Goal: Task Accomplishment & Management: Manage account settings

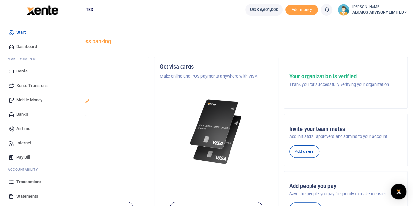
click at [41, 99] on span "Mobile Money" at bounding box center [29, 100] width 26 height 7
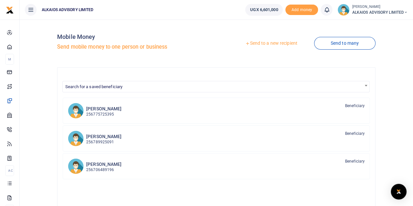
click at [281, 42] on link "Send to a new recipient" at bounding box center [271, 44] width 85 height 12
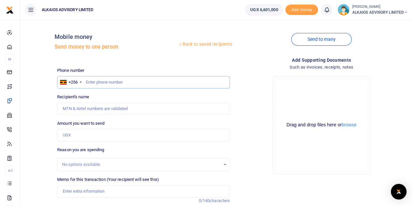
click at [141, 81] on input "text" at bounding box center [143, 82] width 173 height 12
click at [126, 83] on input "text" at bounding box center [143, 82] width 173 height 12
type input "758047592"
click at [99, 139] on input "Amount you want to send" at bounding box center [143, 135] width 173 height 12
click at [98, 138] on input "Amount you want to send" at bounding box center [143, 135] width 173 height 12
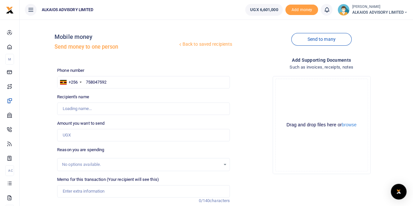
click at [118, 161] on div "No options available." at bounding box center [143, 164] width 172 height 7
type input "Sam Waneloba"
click at [106, 133] on input "Amount you want to send" at bounding box center [143, 135] width 173 height 12
type input "300,000"
click at [79, 193] on input "Memo for this transaction (Your recipient will see this)" at bounding box center [143, 191] width 173 height 12
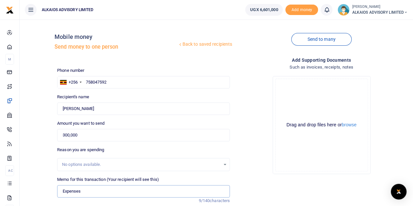
type input "Expenses refund"
click at [317, 41] on link "Send to many" at bounding box center [321, 39] width 60 height 13
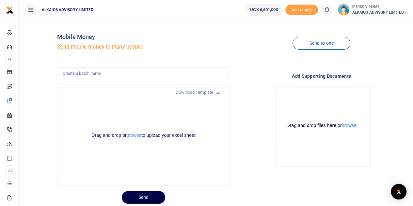
click at [366, 9] on span "ALKAIOS ADVISORY LIMITED" at bounding box center [380, 12] width 56 height 6
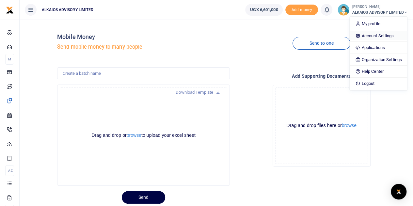
click at [368, 37] on link "Account Settings" at bounding box center [378, 35] width 57 height 9
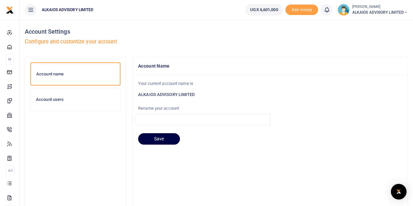
click at [59, 95] on div "Account users" at bounding box center [76, 100] width 90 height 22
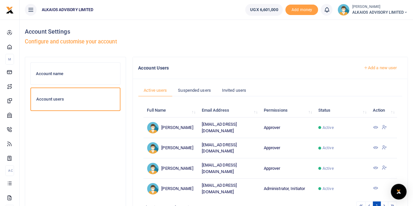
click at [381, 10] on span "ALKAIOS ADVISORY LIMITED" at bounding box center [380, 12] width 56 height 6
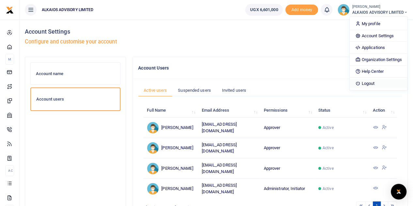
click at [371, 83] on link "Logout" at bounding box center [378, 83] width 57 height 9
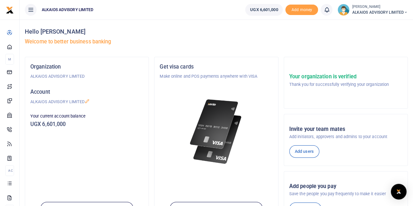
click at [378, 12] on span "ALKAIOS ADVISORY LIMITED" at bounding box center [380, 12] width 56 height 6
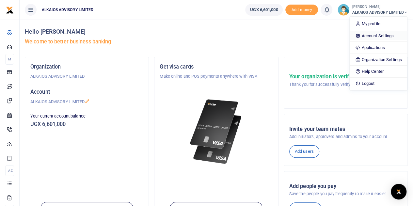
click at [372, 35] on link "Account Settings" at bounding box center [378, 35] width 57 height 9
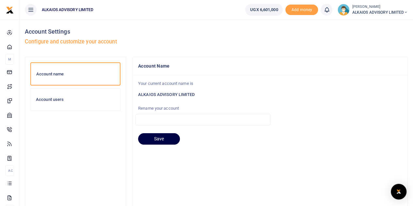
click at [62, 100] on h6 "Account users" at bounding box center [75, 99] width 79 height 5
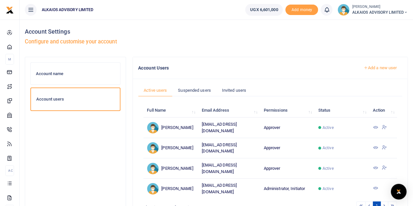
click at [375, 127] on icon at bounding box center [375, 127] width 5 height 5
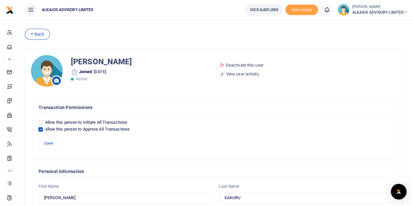
click at [42, 129] on input "Allow this person to Approve All Transactions" at bounding box center [41, 129] width 4 height 4
checkbox input "false"
click at [41, 122] on input "Allow this person to Initiate All Transactions" at bounding box center [41, 122] width 4 height 4
checkbox input "true"
click at [51, 139] on button "Save" at bounding box center [49, 143] width 20 height 11
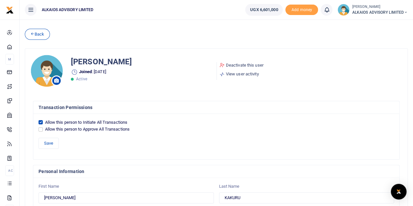
click at [370, 12] on span "ALKAIOS ADVISORY LIMITED" at bounding box center [380, 12] width 56 height 6
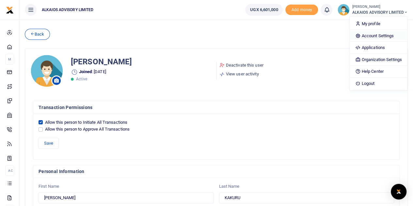
click at [370, 35] on link "Account Settings" at bounding box center [378, 35] width 57 height 9
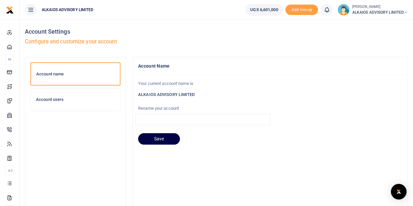
click at [67, 100] on h6 "Account users" at bounding box center [75, 99] width 79 height 5
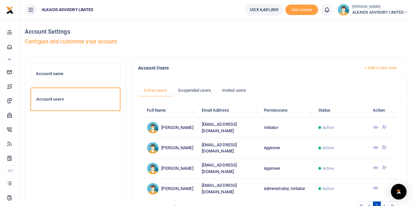
click at [376, 145] on icon at bounding box center [375, 147] width 5 height 5
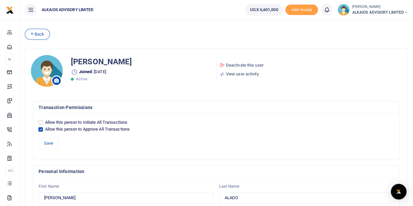
click at [39, 128] on input "Allow this person to Approve All Transactions" at bounding box center [41, 129] width 4 height 4
checkbox input "false"
click at [39, 122] on input "Allow this person to Initiate All Transactions" at bounding box center [41, 122] width 4 height 4
checkbox input "true"
click at [45, 139] on button "Save" at bounding box center [49, 143] width 20 height 11
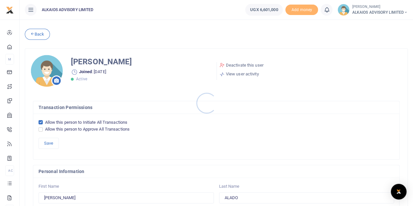
click at [385, 11] on div at bounding box center [206, 103] width 413 height 206
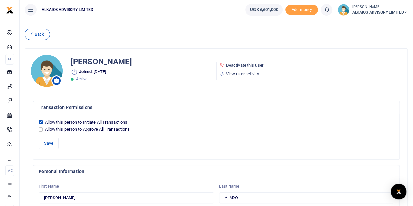
click at [378, 8] on small "[PERSON_NAME]" at bounding box center [380, 7] width 56 height 6
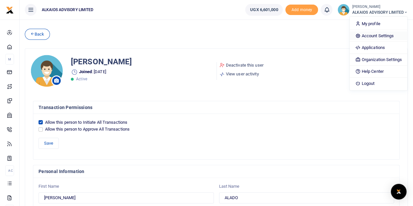
click at [374, 35] on link "Account Settings" at bounding box center [378, 35] width 57 height 9
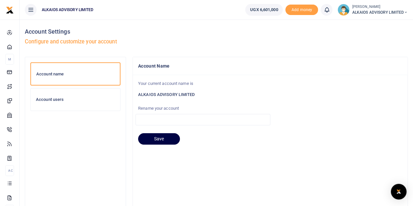
click at [54, 102] on div "Account users" at bounding box center [76, 100] width 90 height 22
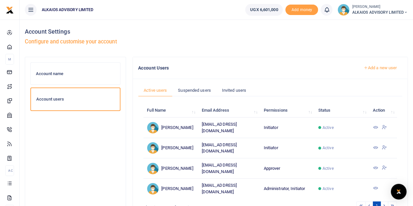
click at [375, 165] on icon at bounding box center [375, 167] width 5 height 5
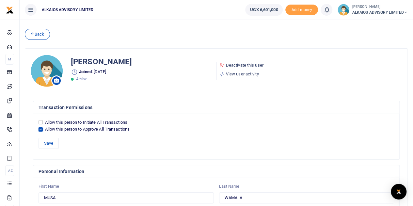
click at [41, 129] on input "Allow this person to Approve All Transactions" at bounding box center [41, 129] width 4 height 4
checkbox input "false"
click at [41, 122] on input "Allow this person to Initiate All Transactions" at bounding box center [41, 122] width 4 height 4
checkbox input "true"
click at [48, 139] on button "Save" at bounding box center [49, 143] width 20 height 11
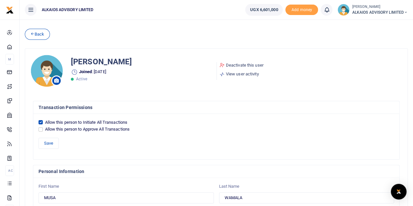
click at [381, 10] on span "ALKAIOS ADVISORY LIMITED" at bounding box center [380, 12] width 56 height 6
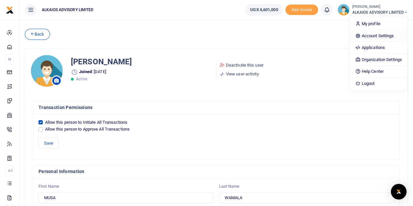
click at [374, 35] on link "Account Settings" at bounding box center [378, 35] width 57 height 9
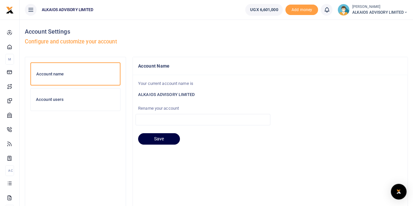
click at [52, 99] on div at bounding box center [206, 103] width 413 height 206
click at [58, 99] on h6 "Account users" at bounding box center [75, 99] width 79 height 5
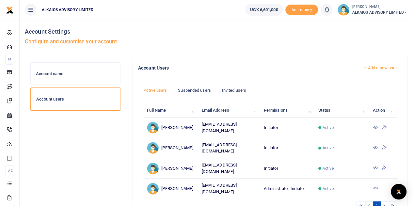
click at [374, 186] on icon at bounding box center [375, 188] width 5 height 5
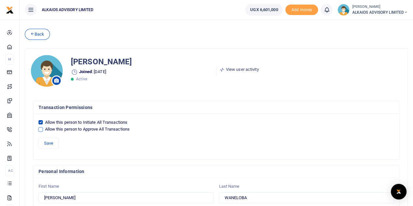
click at [41, 130] on input "Allow this person to Approve All Transactions" at bounding box center [41, 129] width 4 height 4
checkbox input "true"
click at [47, 142] on button "Save" at bounding box center [49, 143] width 20 height 11
click at [365, 13] on span "ALKAIOS ADVISORY LIMITED" at bounding box center [380, 12] width 56 height 6
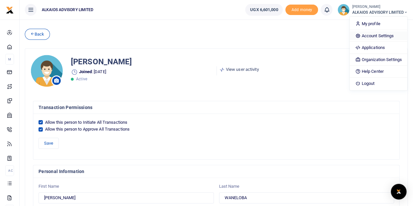
click at [367, 35] on link "Account Settings" at bounding box center [378, 35] width 57 height 9
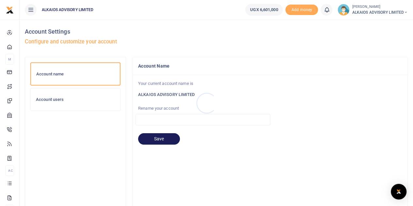
click at [44, 101] on div at bounding box center [206, 103] width 413 height 206
click at [48, 98] on h6 "Account users" at bounding box center [75, 99] width 79 height 5
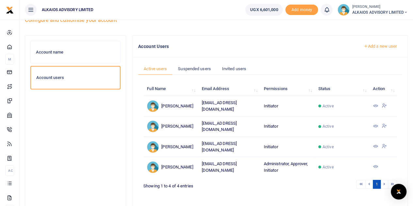
scroll to position [33, 0]
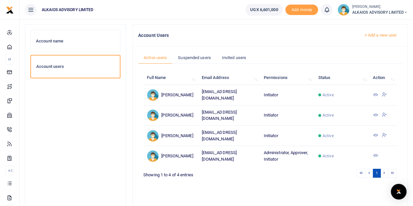
click at [110, 105] on div "Account name Account users" at bounding box center [75, 129] width 90 height 199
click at [63, 67] on h6 "Account users" at bounding box center [75, 66] width 78 height 5
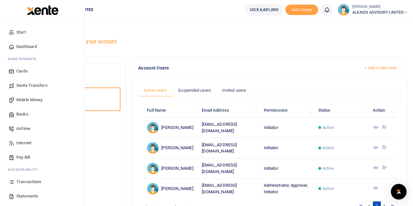
click at [26, 100] on span "Mobile Money" at bounding box center [29, 100] width 26 height 7
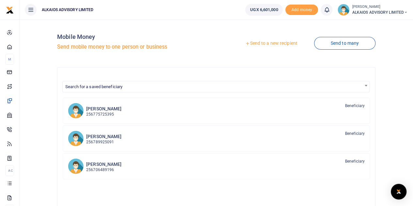
click at [295, 41] on link "Send to a new recipient" at bounding box center [271, 44] width 85 height 12
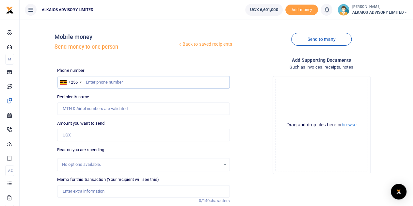
click at [132, 81] on input "text" at bounding box center [143, 82] width 173 height 12
type input "0776927151"
type input "Grace Kakyo"
type input "0776927151"
click at [104, 133] on input "Amount you want to send" at bounding box center [143, 135] width 173 height 12
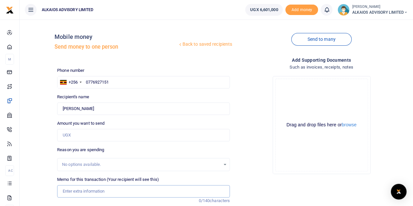
click at [90, 188] on input "Memo for this transaction (Your recipient will see this)" at bounding box center [143, 191] width 173 height 12
type input "Field facilitation from Alkaios"
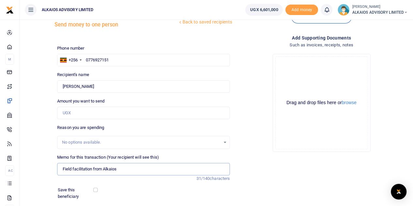
scroll to position [33, 0]
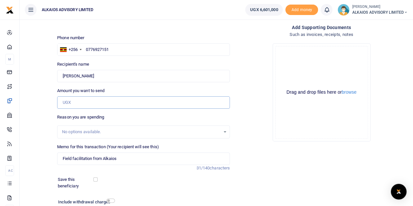
click at [91, 104] on input "Amount you want to send" at bounding box center [143, 102] width 173 height 12
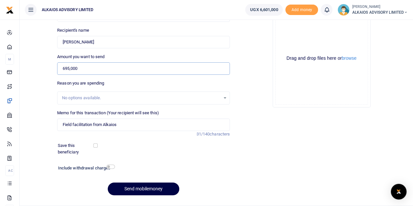
scroll to position [82, 0]
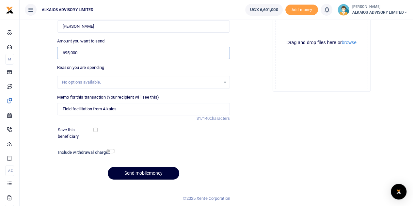
type input "695,000"
click at [149, 169] on button "Send mobilemoney" at bounding box center [144, 173] width 72 height 13
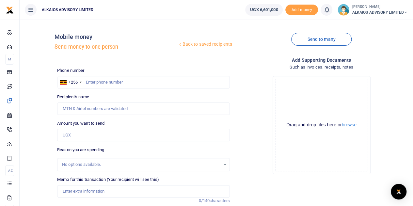
click at [323, 10] on icon at bounding box center [326, 9] width 7 height 7
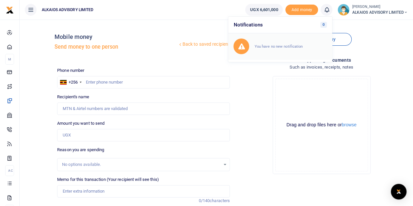
click at [276, 49] on div "You have no new notification" at bounding box center [290, 46] width 73 height 7
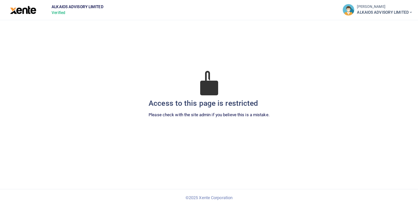
click at [371, 11] on span "ALKAIOS ADVISORY LIMITED" at bounding box center [385, 12] width 56 height 6
click at [340, 61] on link "Logout" at bounding box center [368, 62] width 92 height 9
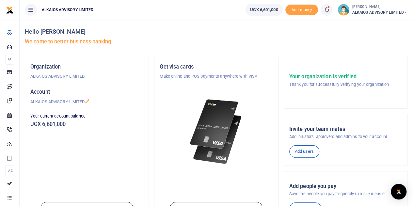
click at [327, 10] on icon at bounding box center [326, 9] width 7 height 7
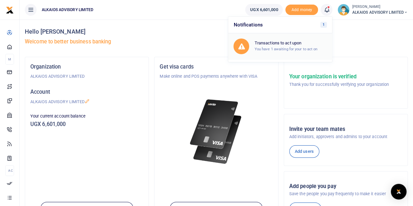
click at [287, 45] on h6 "Transactions to act upon" at bounding box center [290, 43] width 73 height 5
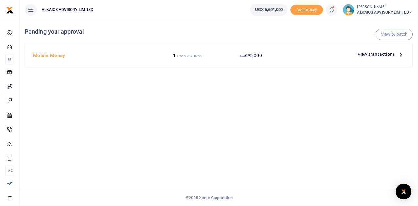
click at [371, 54] on span "View transactions" at bounding box center [376, 54] width 37 height 7
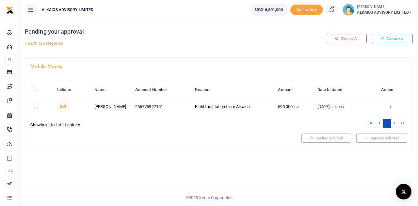
click at [38, 105] on input "checkbox" at bounding box center [36, 106] width 4 height 4
checkbox input "true"
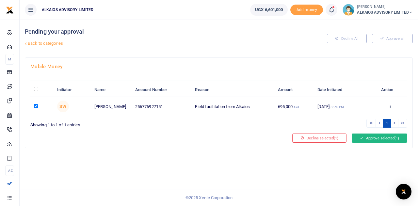
click at [382, 137] on button "Approve selected (1)" at bounding box center [380, 138] width 56 height 9
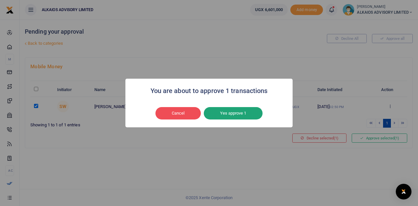
click at [247, 112] on button "Yes approve 1" at bounding box center [233, 113] width 59 height 12
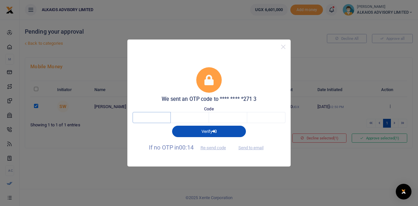
click at [162, 120] on input "text" at bounding box center [152, 117] width 38 height 11
type input "2"
type input "5"
type input "9"
type input "8"
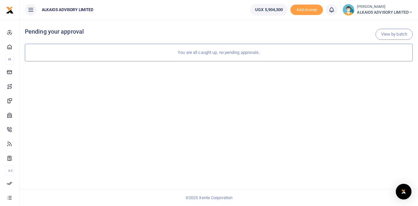
click at [380, 9] on span "ALKAIOS ADVISORY LIMITED" at bounding box center [385, 12] width 56 height 6
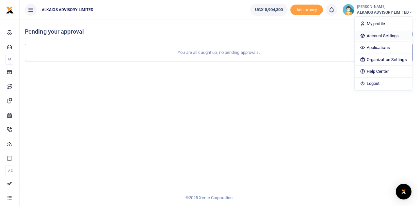
click at [377, 37] on link "Account Settings" at bounding box center [383, 35] width 57 height 9
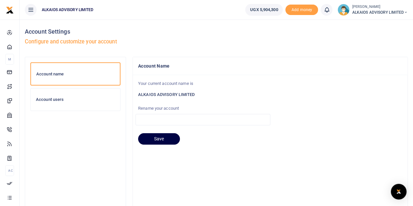
click at [53, 98] on h6 "Account users" at bounding box center [75, 99] width 79 height 5
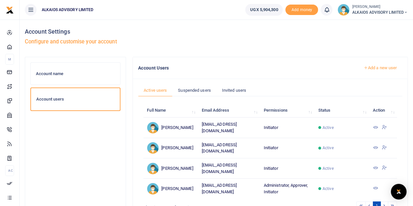
click at [375, 126] on icon at bounding box center [375, 127] width 5 height 5
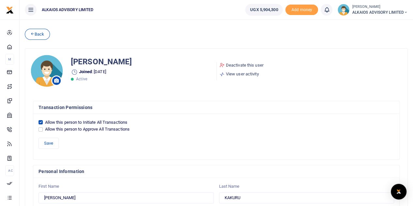
click at [41, 119] on div "Allow this person to Initiate All Transactions" at bounding box center [217, 122] width 356 height 7
click at [41, 121] on input "Allow this person to Initiate All Transactions" at bounding box center [41, 122] width 4 height 4
checkbox input "false"
click at [40, 127] on input "Allow this person to Approve All Transactions" at bounding box center [41, 129] width 4 height 4
checkbox input "true"
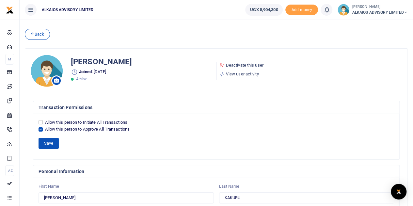
click at [46, 141] on button "Save" at bounding box center [49, 143] width 20 height 11
click at [376, 11] on span "ALKAIOS ADVISORY LIMITED" at bounding box center [380, 12] width 56 height 6
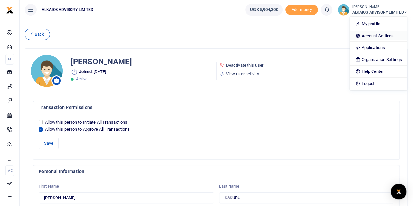
click at [371, 32] on link "Account Settings" at bounding box center [378, 35] width 57 height 9
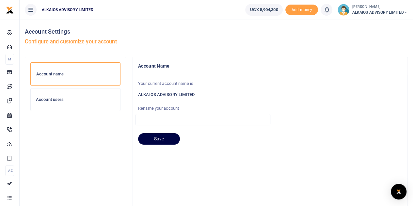
click at [60, 101] on h6 "Account users" at bounding box center [75, 99] width 79 height 5
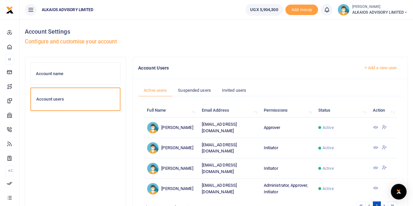
click at [375, 145] on icon at bounding box center [375, 147] width 5 height 5
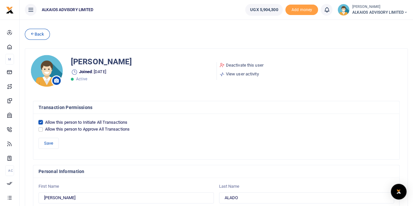
click at [40, 122] on input "Allow this person to Initiate All Transactions" at bounding box center [41, 122] width 4 height 4
checkbox input "false"
click at [40, 128] on input "Allow this person to Approve All Transactions" at bounding box center [41, 129] width 4 height 4
checkbox input "true"
click at [47, 141] on button "Save" at bounding box center [49, 143] width 20 height 11
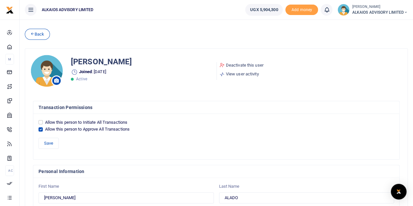
click at [374, 9] on span "ALKAIOS ADVISORY LIMITED" at bounding box center [380, 12] width 56 height 6
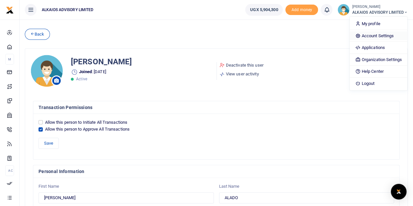
click at [375, 34] on link "Account Settings" at bounding box center [378, 35] width 57 height 9
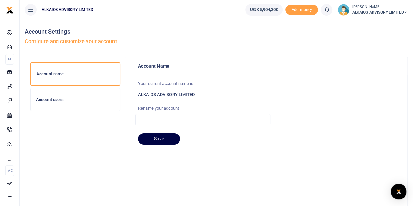
click at [52, 101] on h6 "Account users" at bounding box center [75, 99] width 79 height 5
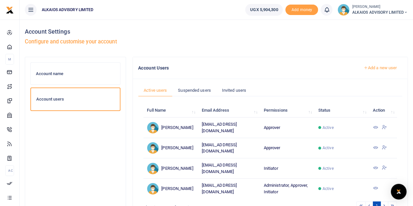
click at [376, 165] on icon at bounding box center [375, 167] width 5 height 5
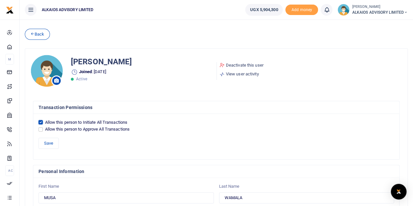
click at [39, 124] on input "Allow this person to Initiate All Transactions" at bounding box center [41, 122] width 4 height 4
checkbox input "false"
click at [41, 128] on input "Allow this person to Approve All Transactions" at bounding box center [41, 129] width 4 height 4
checkbox input "true"
click at [49, 142] on button "Save" at bounding box center [49, 143] width 20 height 11
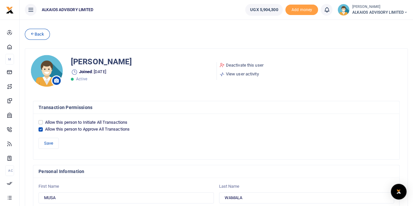
click at [363, 10] on span "ALKAIOS ADVISORY LIMITED" at bounding box center [380, 12] width 56 height 6
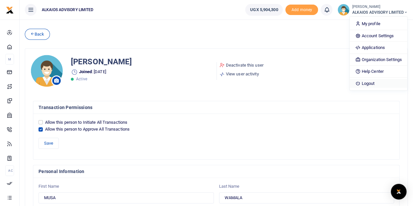
click at [368, 81] on link "Logout" at bounding box center [378, 83] width 57 height 9
